Goal: Task Accomplishment & Management: Complete application form

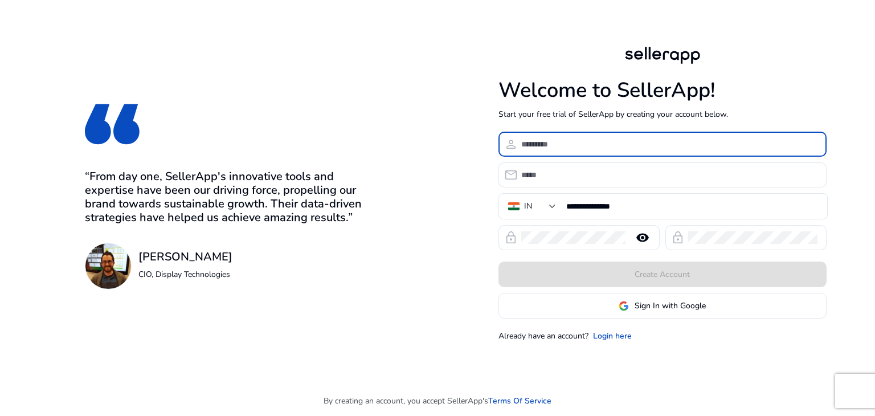
click at [545, 146] on input at bounding box center [669, 144] width 296 height 13
type input "*******"
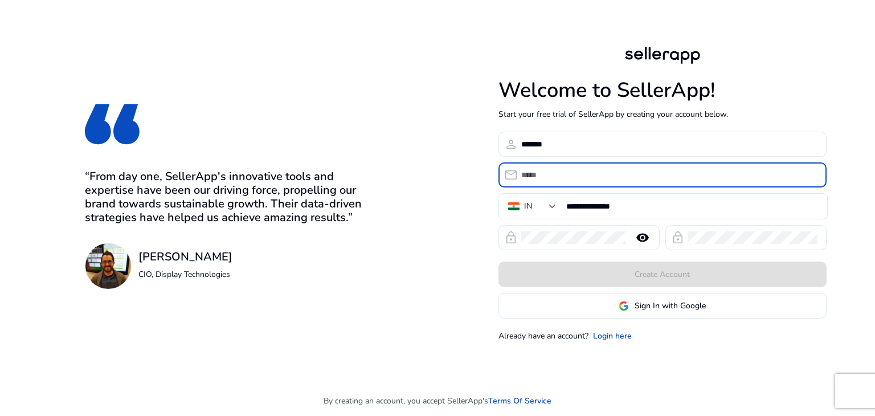
click at [546, 171] on input "email" at bounding box center [669, 175] width 296 height 13
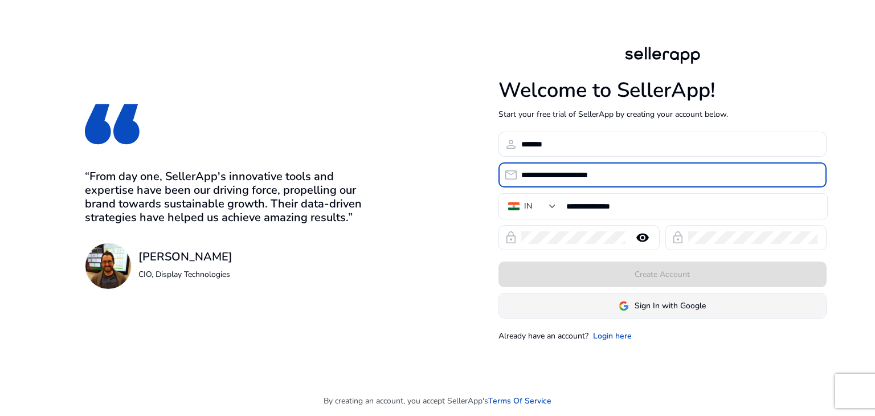
type input "**********"
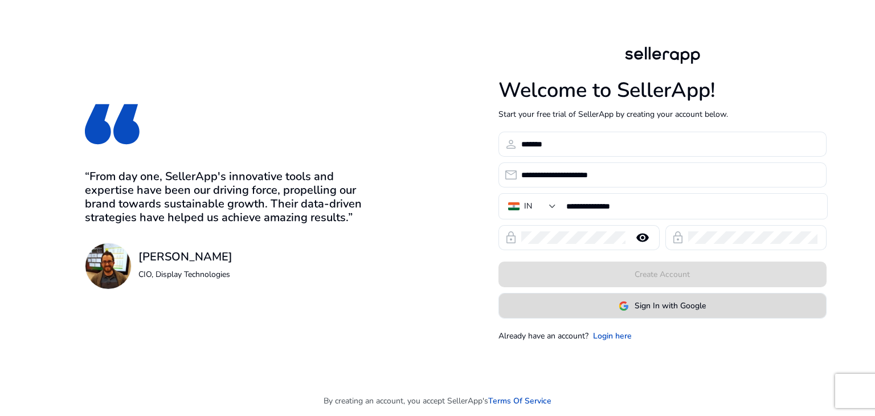
click at [665, 299] on span at bounding box center [662, 305] width 327 height 27
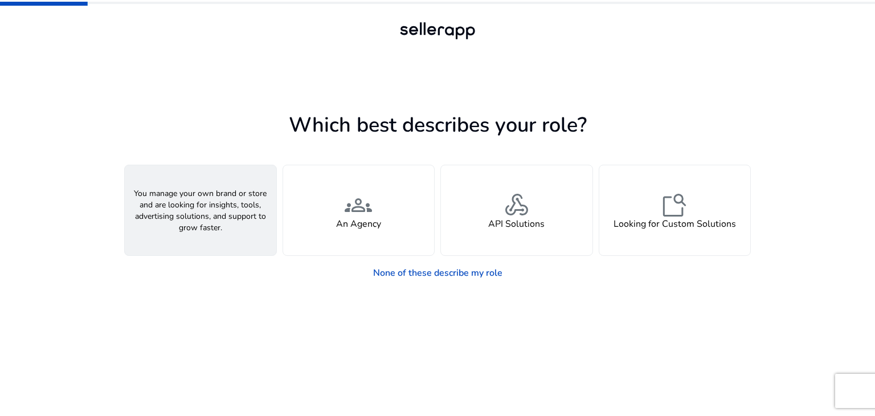
click at [215, 209] on div "person A Seller" at bounding box center [201, 210] width 152 height 90
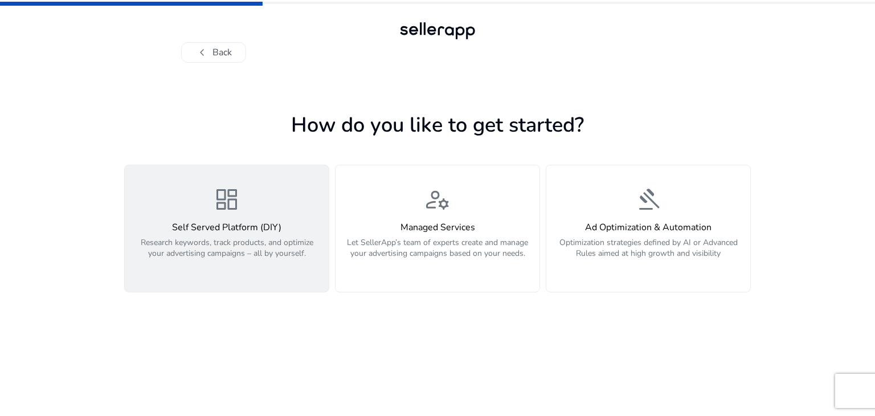
click at [273, 232] on h4 "Self Served Platform (DIY)" at bounding box center [227, 227] width 190 height 11
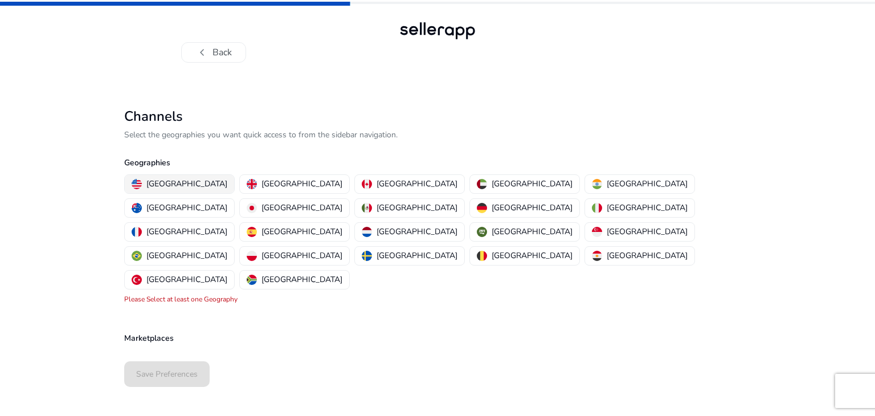
click at [173, 183] on p "[GEOGRAPHIC_DATA]" at bounding box center [186, 184] width 81 height 12
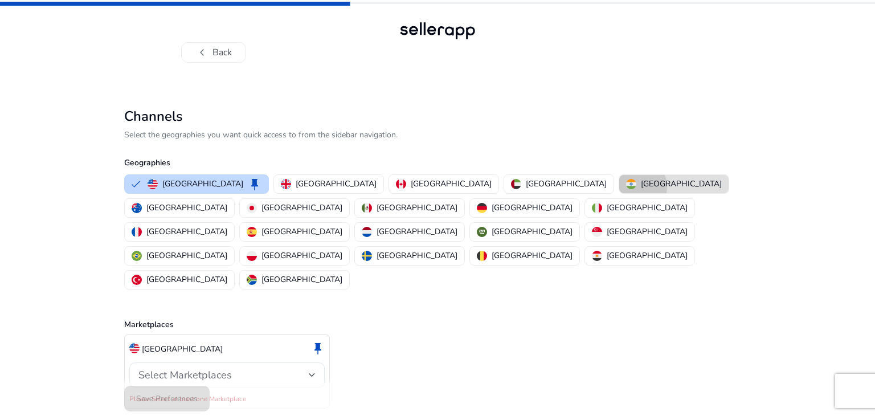
click at [626, 187] on img "button" at bounding box center [631, 184] width 10 height 10
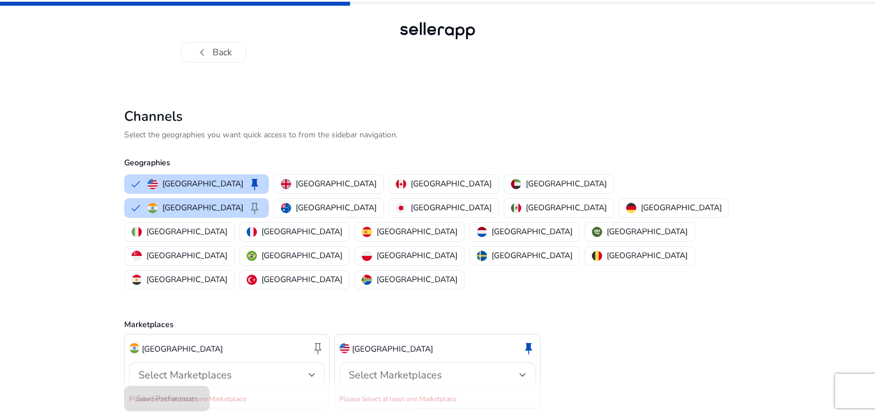
click at [176, 386] on div "Save Preferences" at bounding box center [437, 398] width 627 height 35
click at [268, 199] on button "India keep" at bounding box center [197, 208] width 144 height 18
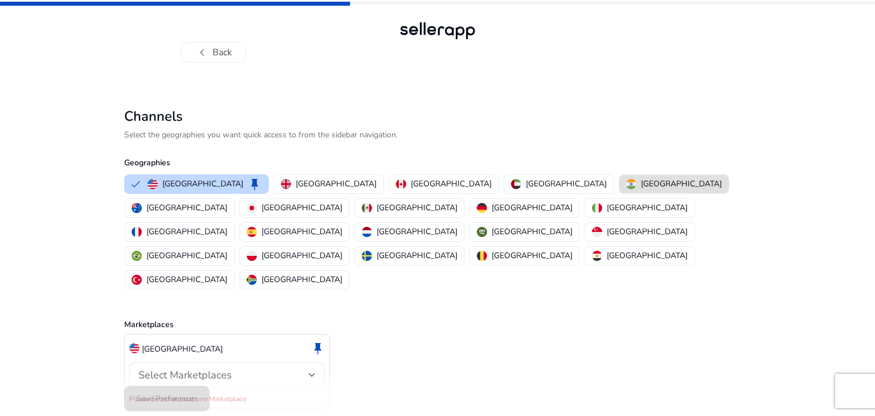
click at [178, 390] on div "Save Preferences" at bounding box center [437, 398] width 627 height 35
click at [307, 369] on div "Select Marketplaces" at bounding box center [223, 375] width 170 height 13
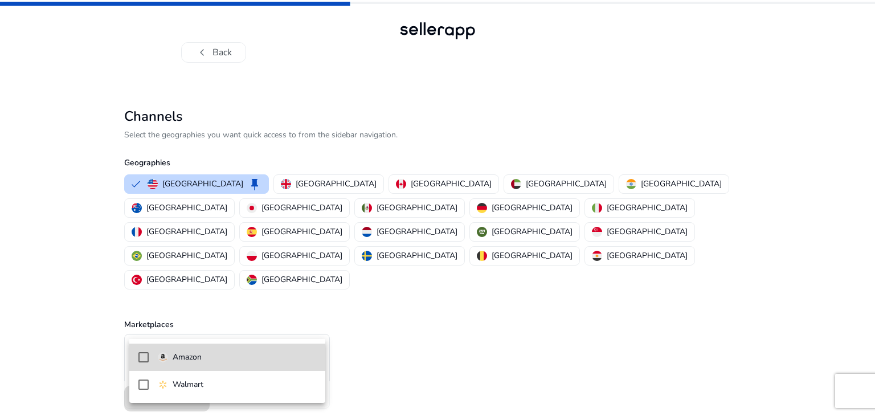
click at [284, 346] on mat-option "Amazon" at bounding box center [227, 357] width 196 height 27
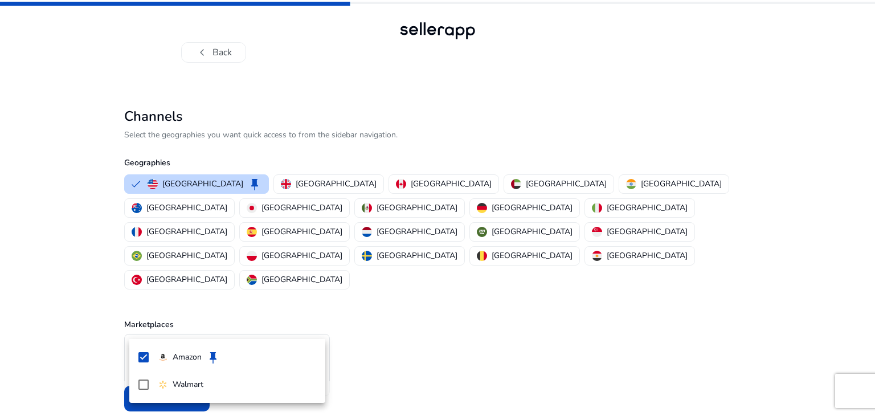
click at [524, 182] on div at bounding box center [437, 208] width 875 height 416
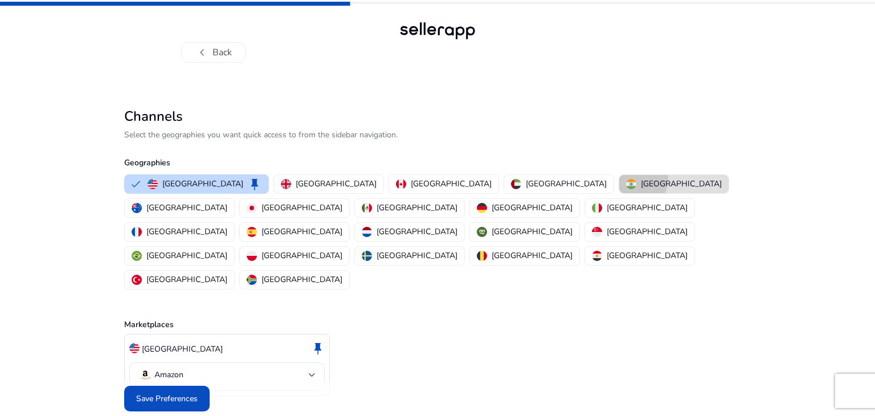
click at [626, 178] on div "[GEOGRAPHIC_DATA]" at bounding box center [674, 184] width 96 height 12
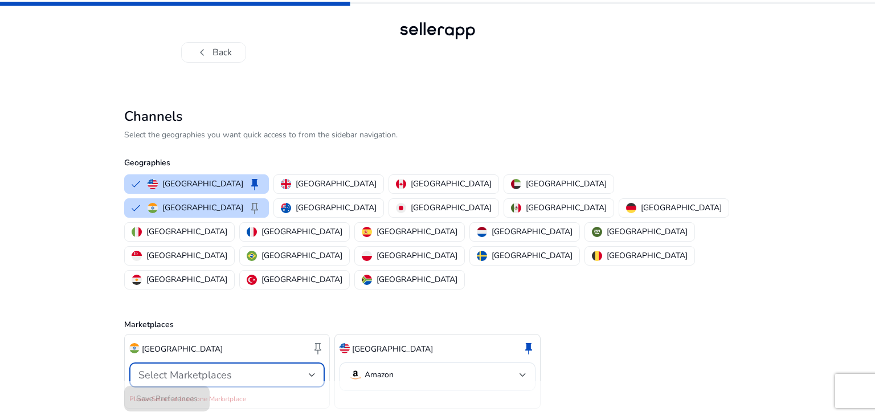
click at [314, 373] on div at bounding box center [312, 375] width 7 height 5
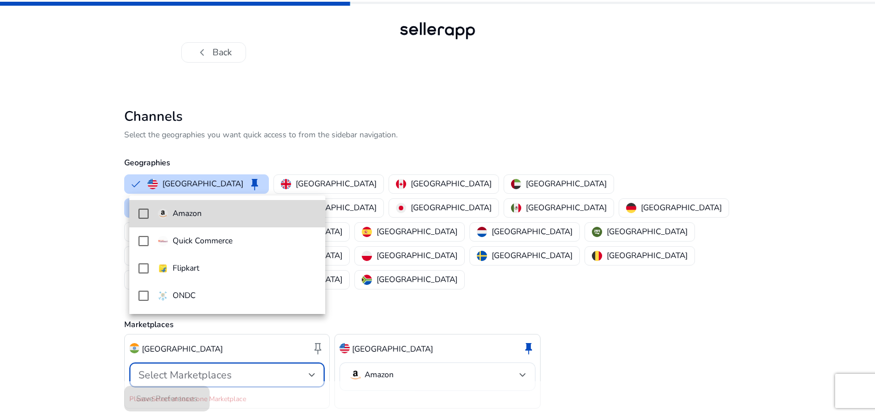
click at [251, 218] on span "Amazon" at bounding box center [237, 213] width 158 height 13
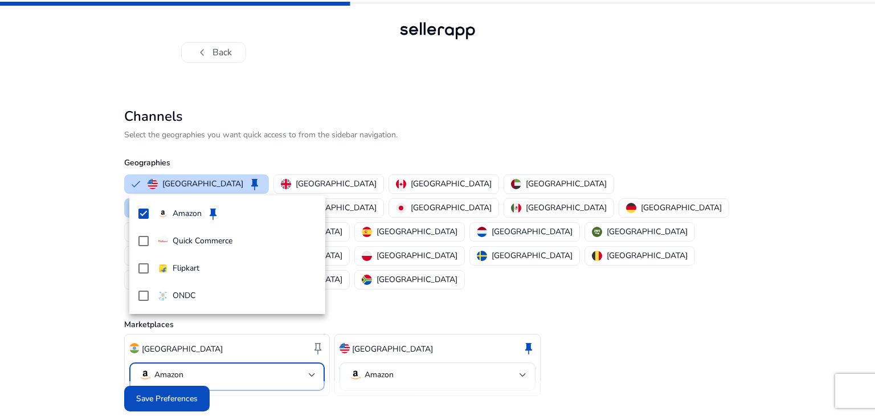
click at [538, 255] on div at bounding box center [437, 208] width 875 height 416
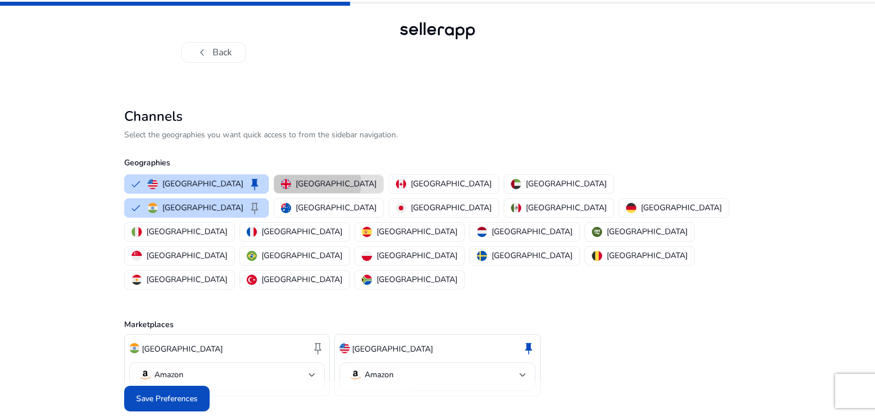
click at [296, 183] on p "[GEOGRAPHIC_DATA]" at bounding box center [336, 184] width 81 height 12
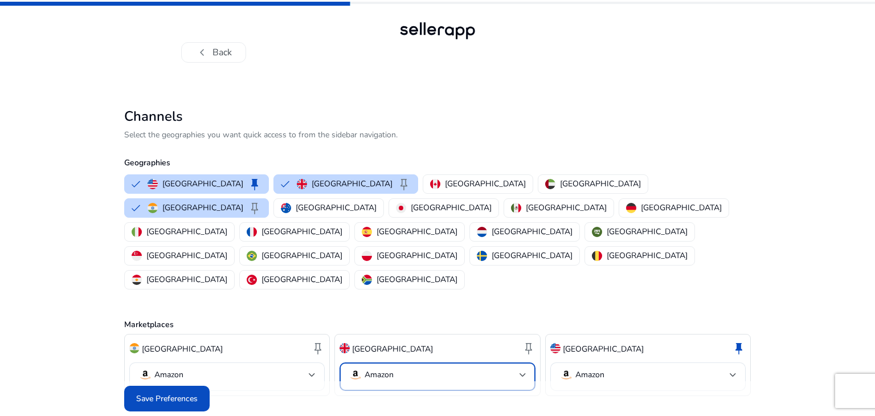
click at [520, 368] on div at bounding box center [523, 375] width 7 height 14
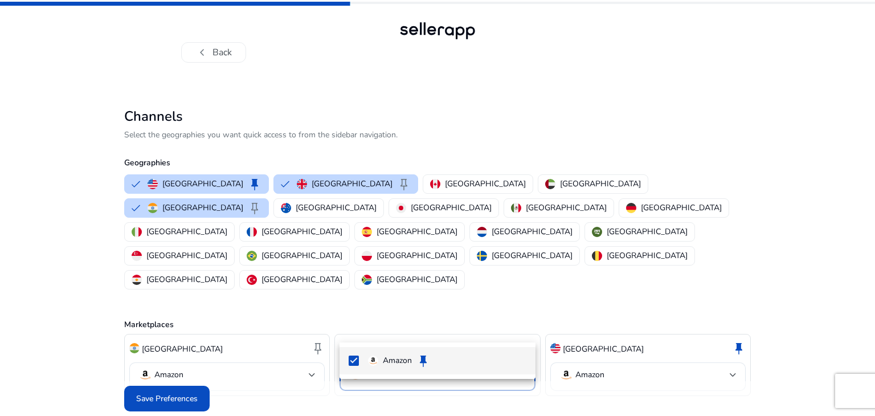
click at [520, 329] on div at bounding box center [437, 208] width 875 height 416
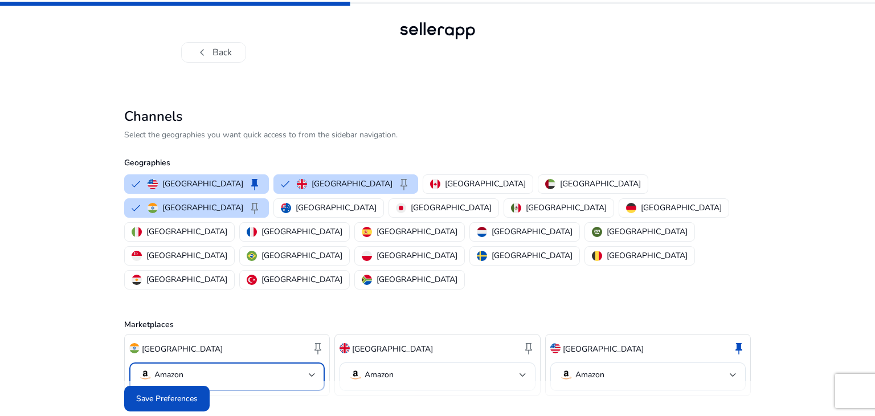
click at [309, 368] on div at bounding box center [312, 375] width 7 height 14
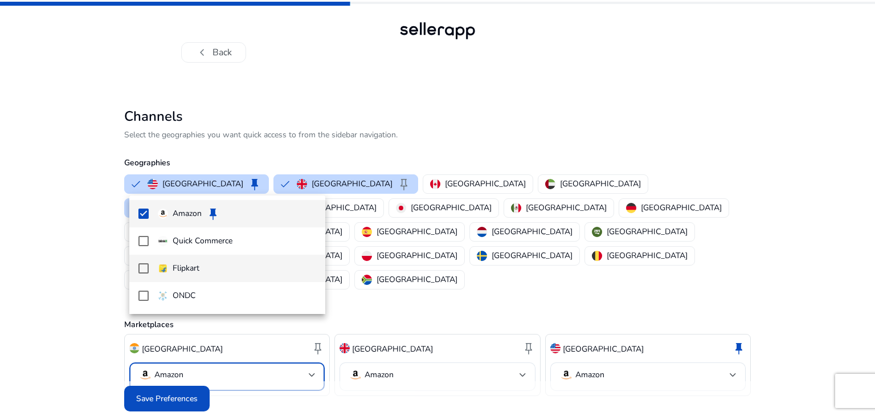
click at [288, 280] on mat-option "Flipkart" at bounding box center [227, 268] width 196 height 27
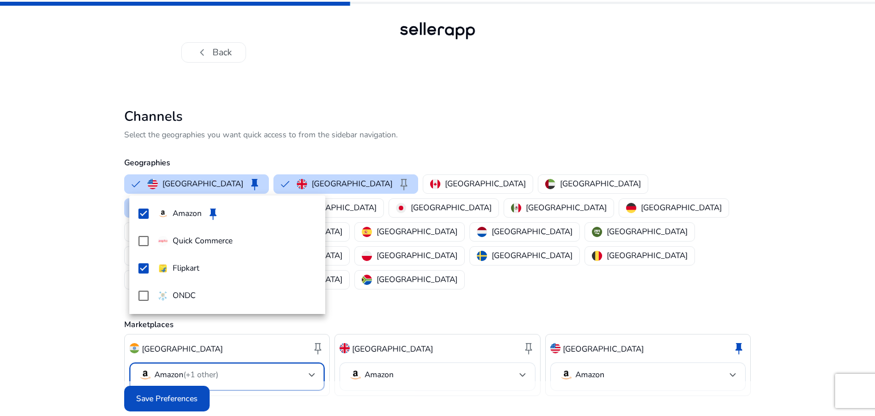
click at [735, 326] on div at bounding box center [437, 208] width 875 height 416
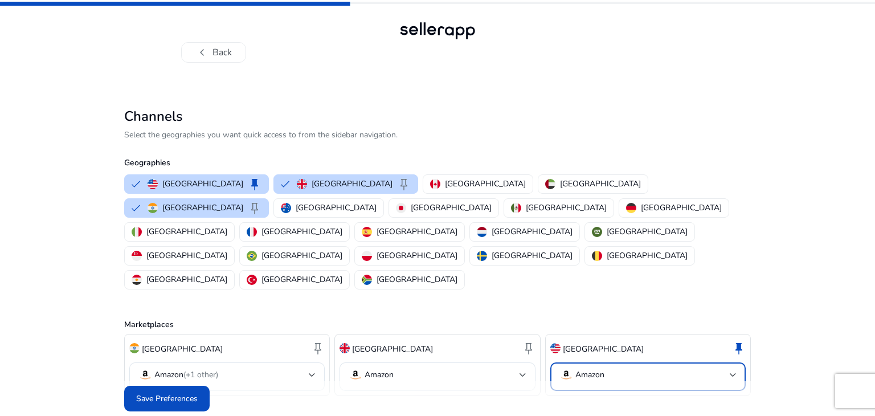
click at [735, 373] on div at bounding box center [733, 375] width 7 height 5
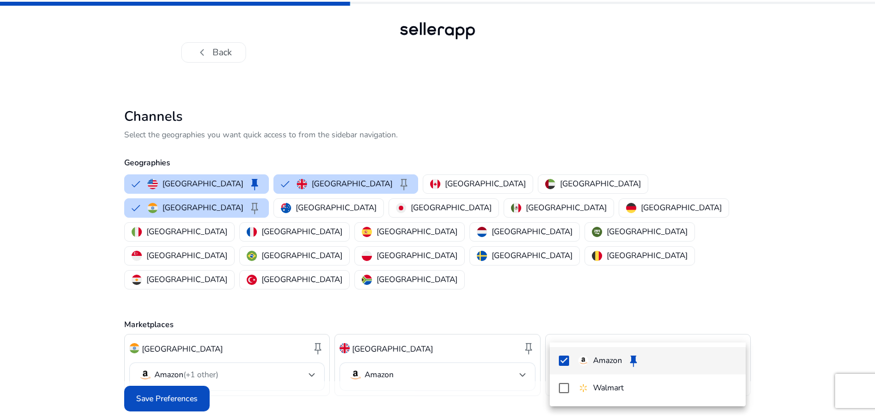
click at [862, 302] on div at bounding box center [437, 208] width 875 height 416
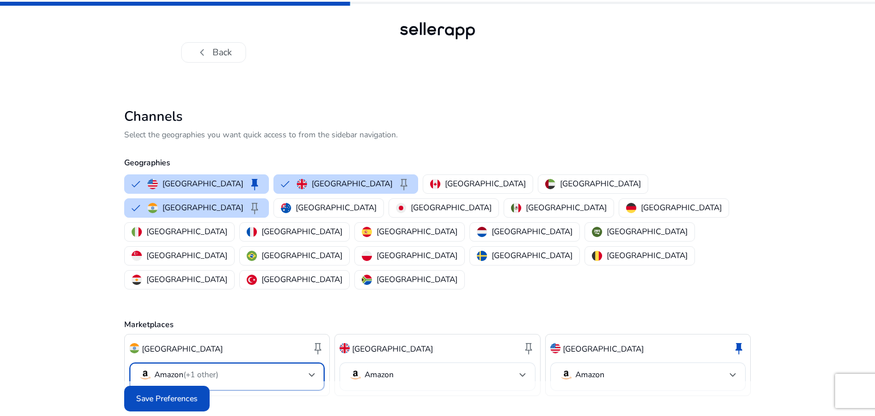
click at [304, 368] on mat-select-trigger "Amazon (+1 other)" at bounding box center [223, 375] width 170 height 14
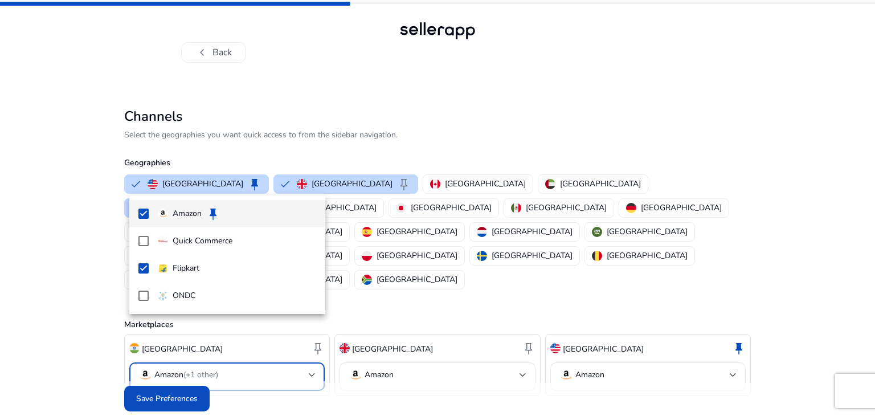
click at [313, 386] on div at bounding box center [437, 208] width 875 height 416
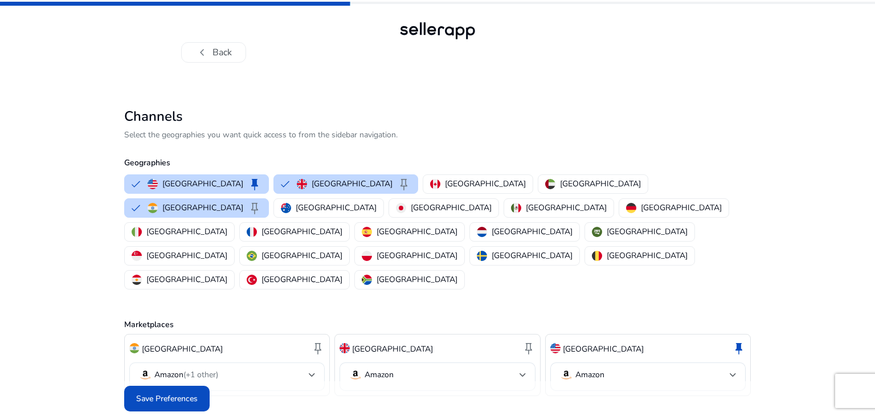
click at [309, 368] on div at bounding box center [312, 375] width 7 height 14
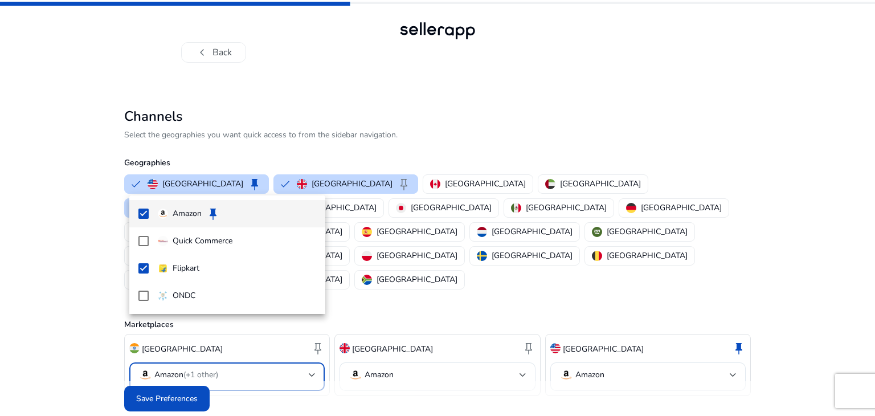
click at [330, 394] on div at bounding box center [437, 208] width 875 height 416
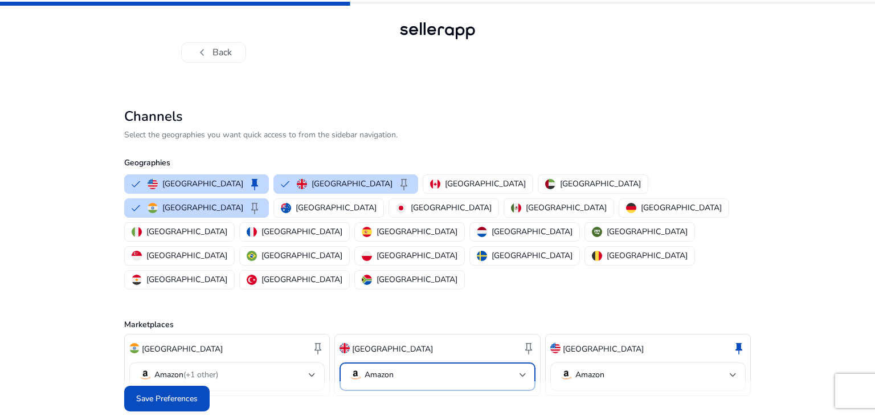
click at [516, 368] on mat-select-trigger "Amazon" at bounding box center [434, 375] width 170 height 14
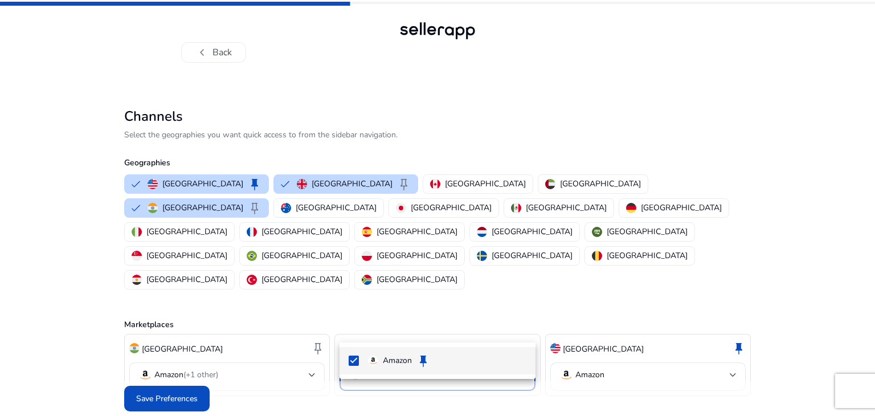
click at [718, 323] on div at bounding box center [437, 208] width 875 height 416
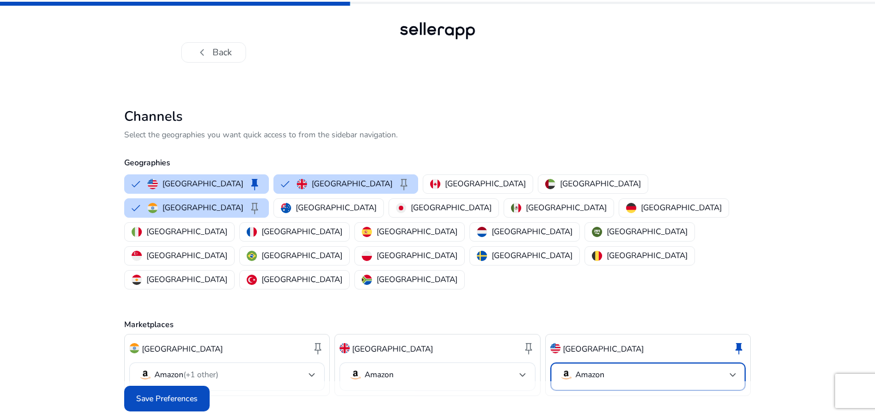
click at [718, 368] on mat-select-trigger "Amazon" at bounding box center [644, 375] width 170 height 14
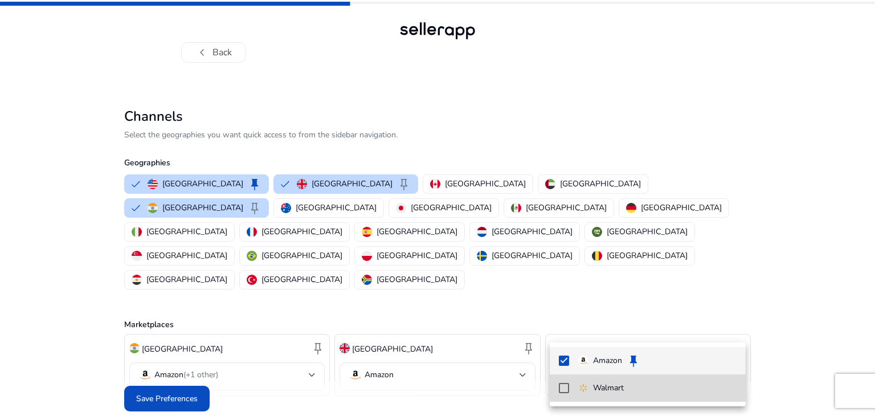
click at [688, 381] on mat-option "Walmart" at bounding box center [648, 387] width 196 height 27
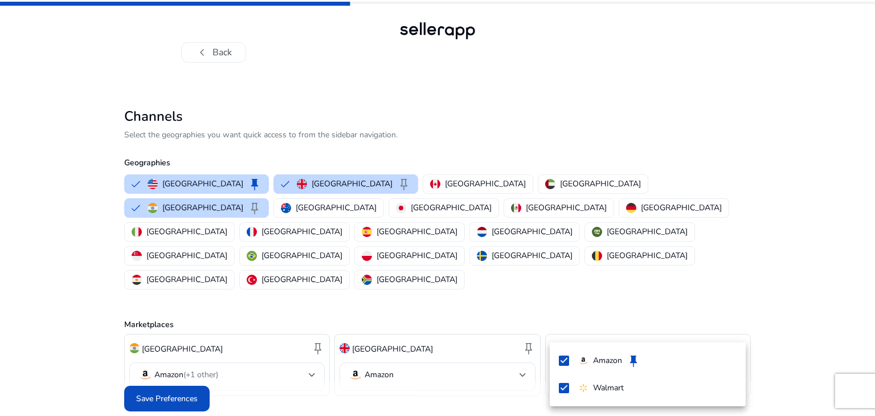
click at [468, 386] on div at bounding box center [437, 208] width 875 height 416
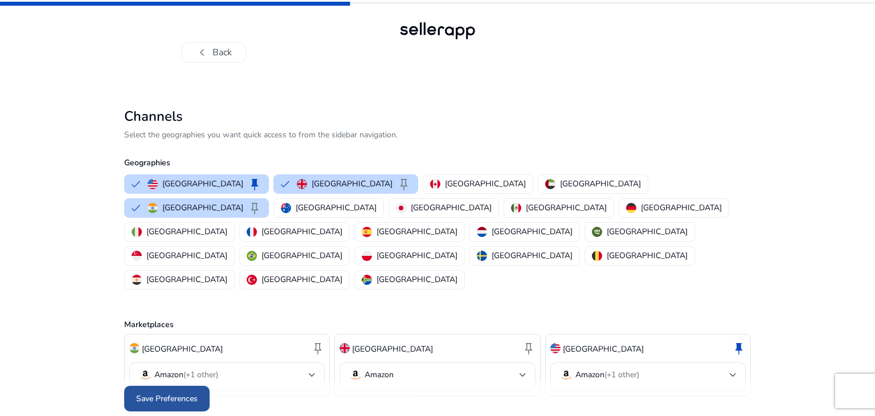
click at [168, 393] on span "Save Preferences" at bounding box center [167, 399] width 62 height 12
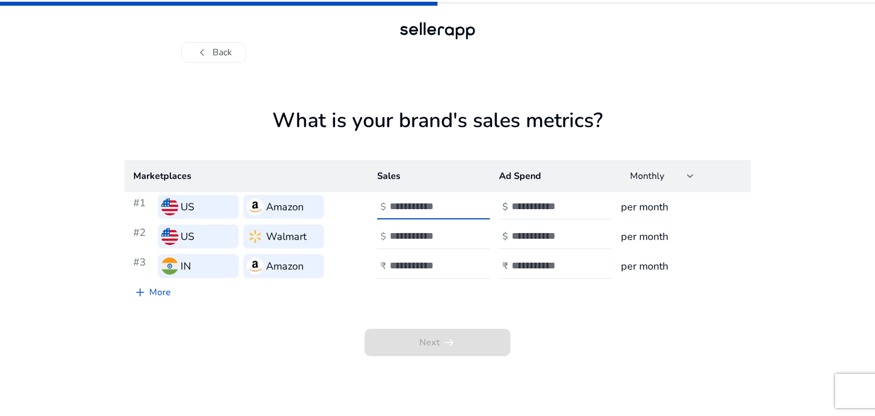
click at [433, 203] on input "number" at bounding box center [428, 206] width 77 height 13
type input "**"
click at [526, 213] on input "number" at bounding box center [550, 206] width 77 height 13
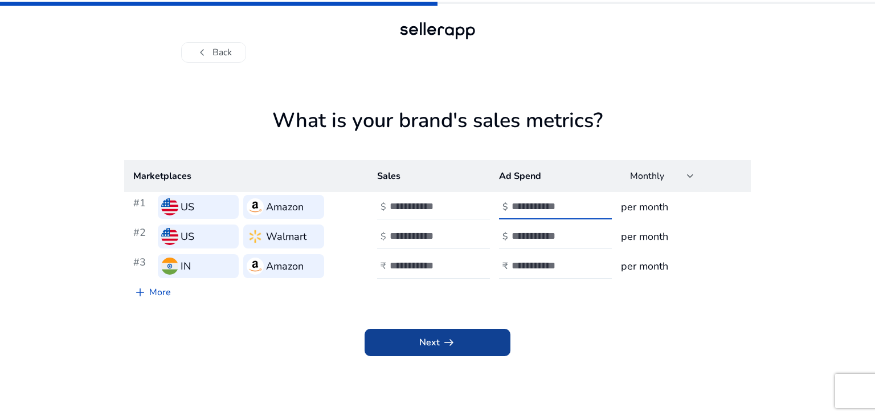
type input "***"
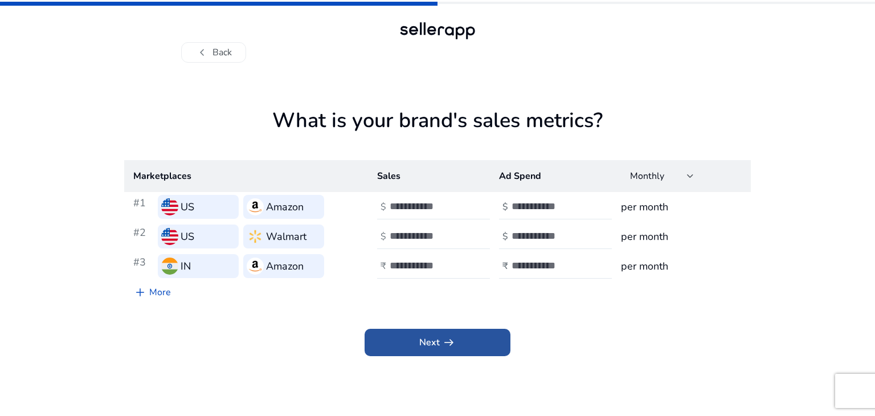
click at [454, 341] on span "arrow_right_alt" at bounding box center [449, 343] width 14 height 14
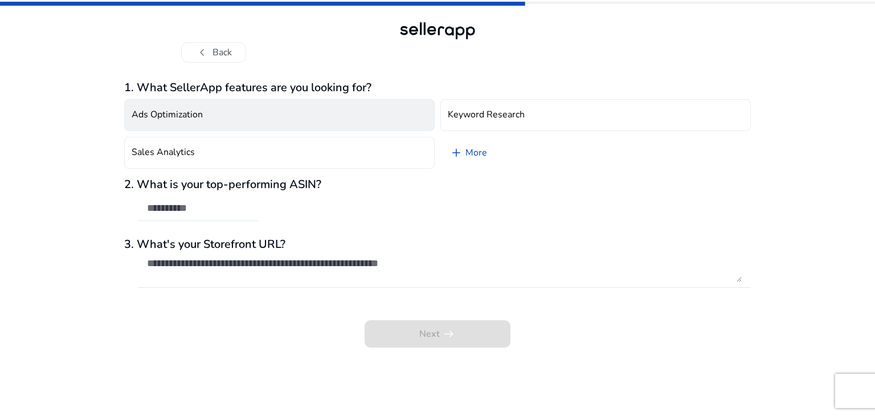
click at [300, 112] on button "Ads Optimization" at bounding box center [279, 115] width 311 height 32
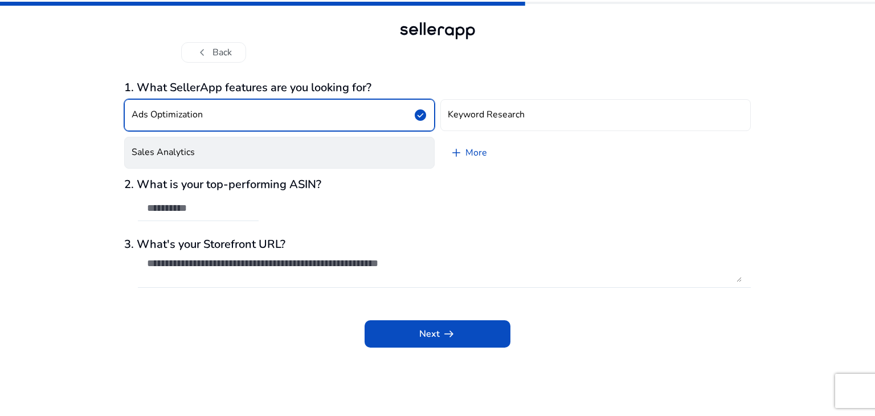
click at [312, 150] on button "Sales Analytics" at bounding box center [279, 153] width 311 height 32
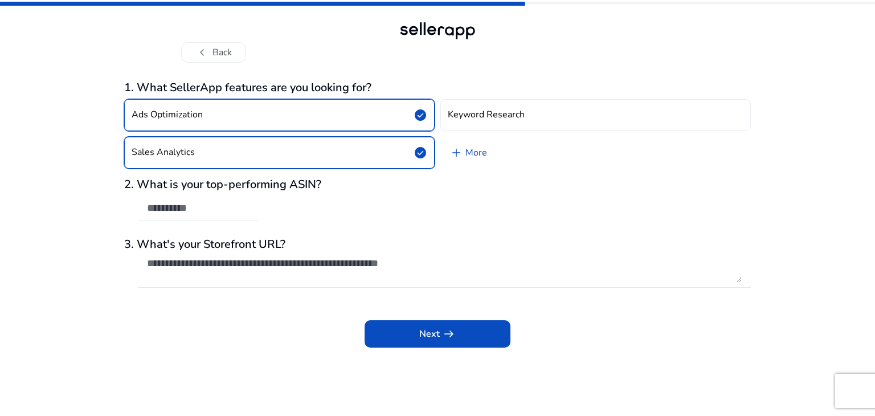
click at [251, 206] on div at bounding box center [198, 208] width 121 height 25
click at [451, 341] on span "arrow_right_alt" at bounding box center [449, 334] width 14 height 14
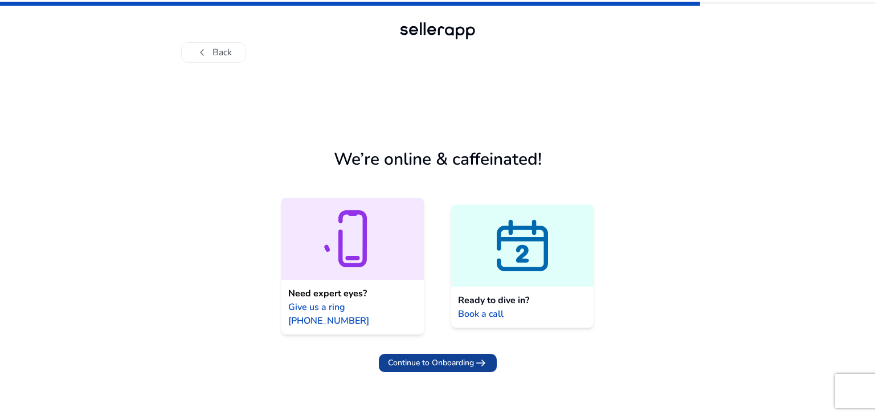
click at [440, 357] on span "Continue to Onboarding" at bounding box center [431, 363] width 86 height 12
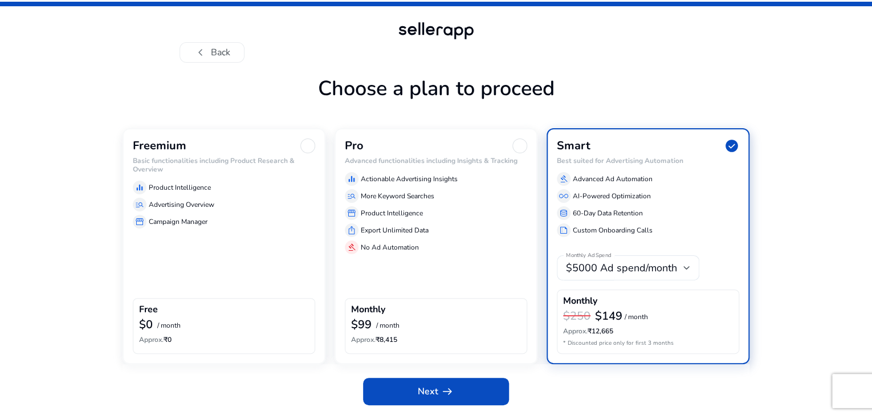
scroll to position [34, 0]
click at [209, 242] on div "Freemium Basic functionalities including Product Research & Overview equalizer …" at bounding box center [223, 245] width 203 height 235
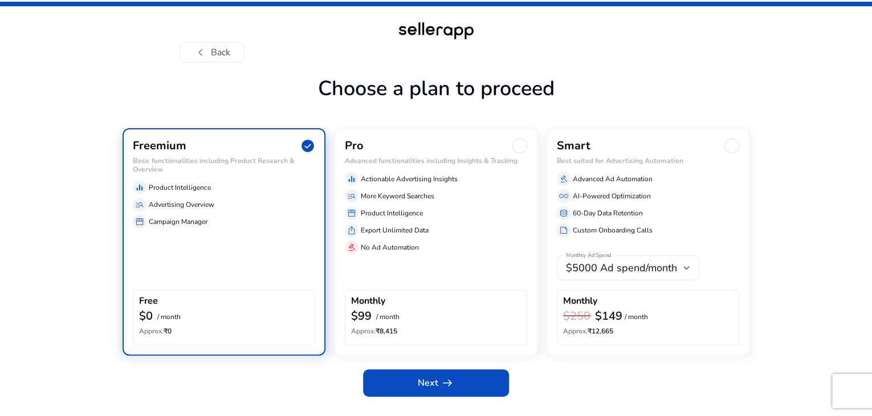
scroll to position [25, 0]
click at [468, 397] on span at bounding box center [436, 382] width 146 height 27
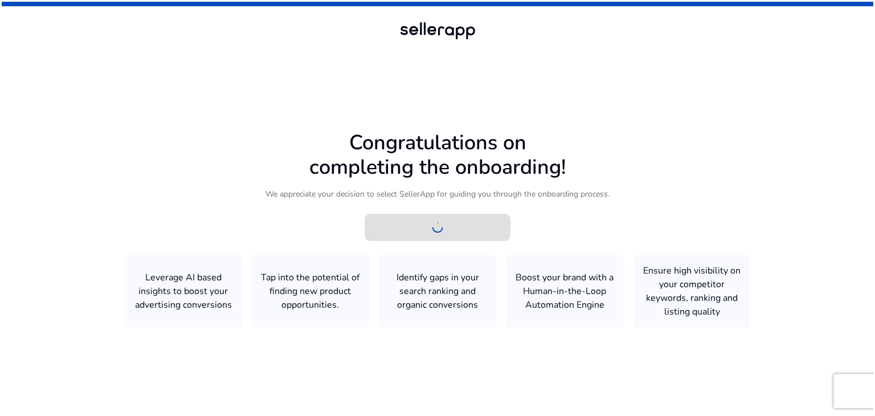
scroll to position [0, 0]
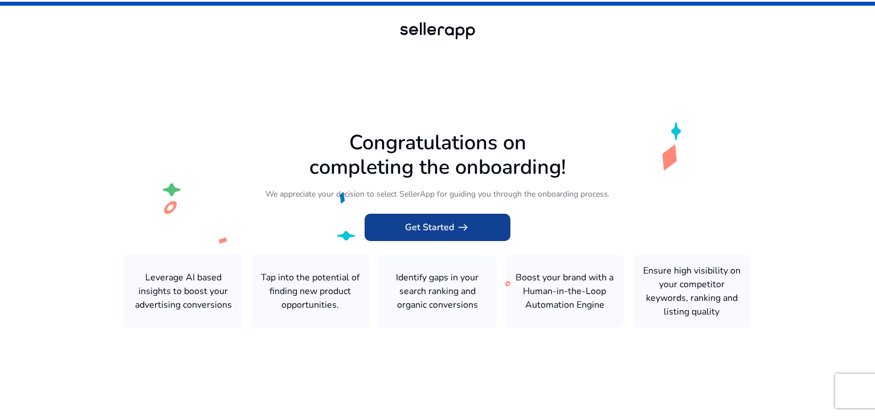
click at [451, 226] on span "Get Started arrow_right_alt" at bounding box center [437, 227] width 65 height 14
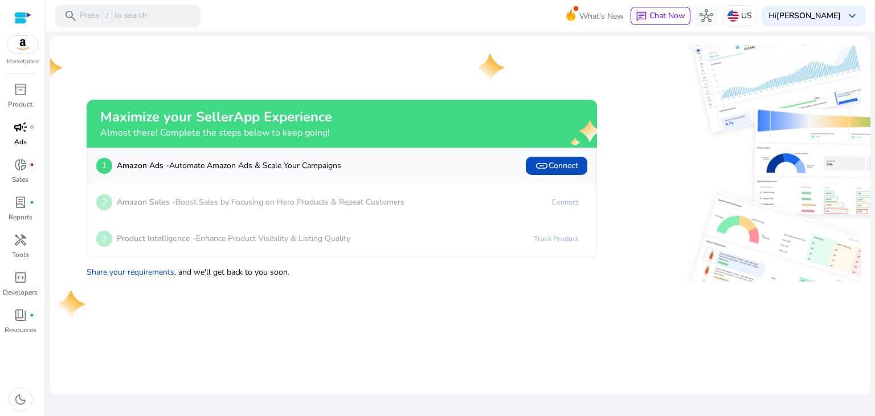
click at [21, 137] on p "Ads" at bounding box center [20, 142] width 13 height 10
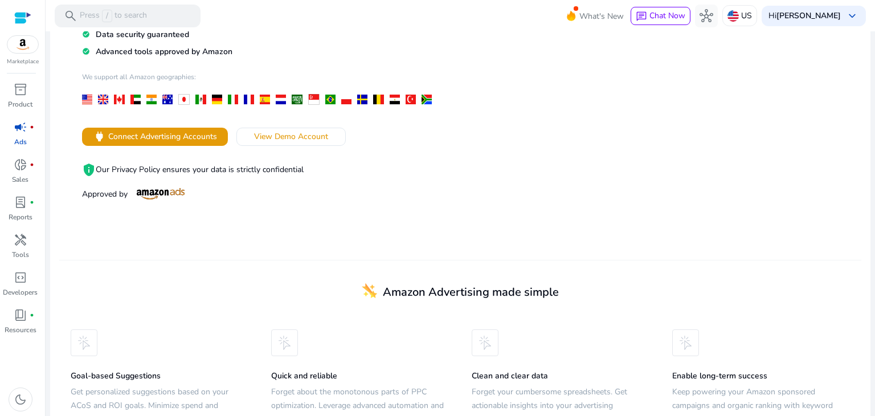
scroll to position [217, 0]
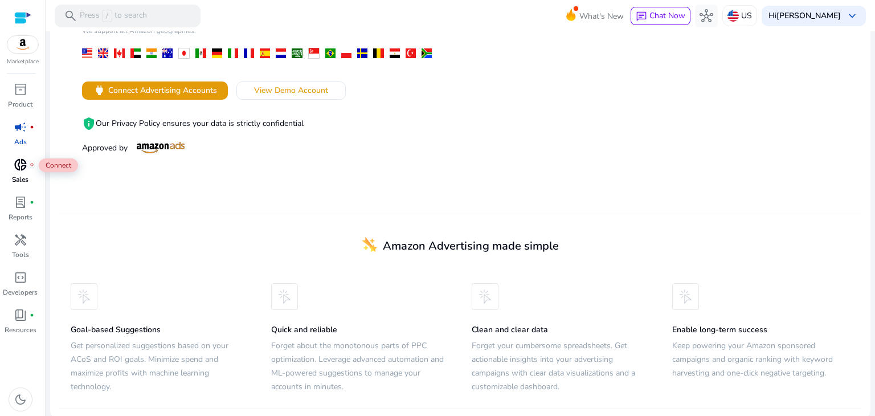
click at [26, 173] on div "donut_small fiber_manual_record" at bounding box center [21, 165] width 32 height 18
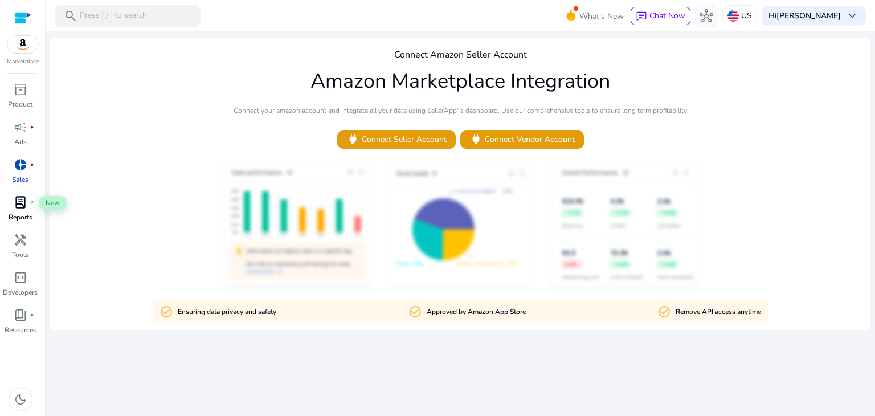
click at [27, 208] on span "lab_profile" at bounding box center [21, 202] width 14 height 14
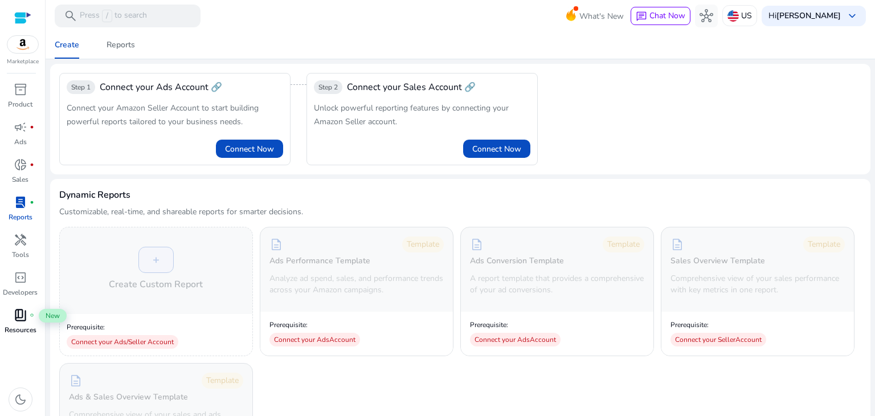
click at [22, 317] on span "book_4" at bounding box center [21, 315] width 14 height 14
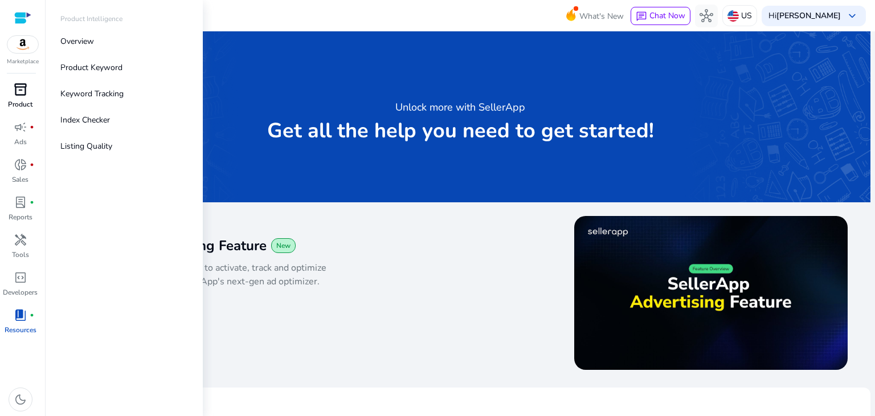
click at [15, 96] on span "inventory_2" at bounding box center [21, 90] width 14 height 14
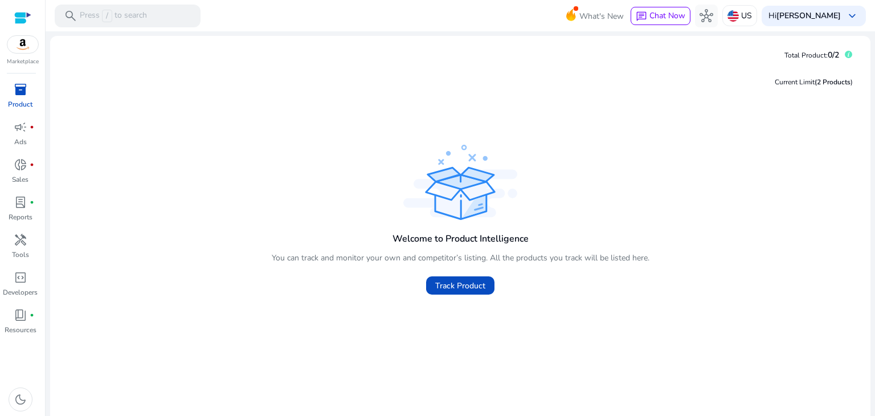
click at [22, 44] on img at bounding box center [22, 44] width 31 height 17
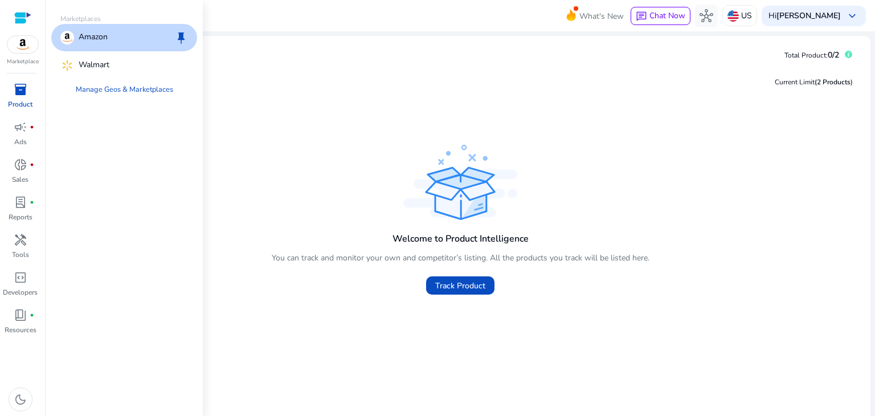
click at [100, 35] on p "Amazon" at bounding box center [93, 38] width 29 height 14
